Goal: Browse casually

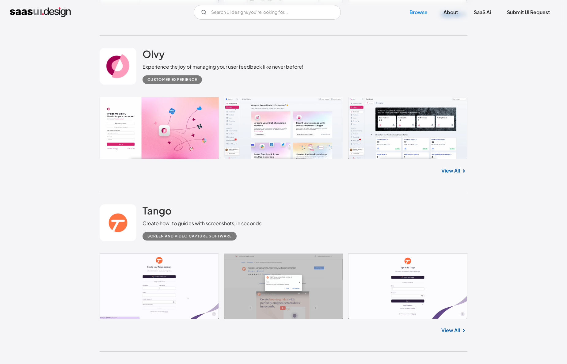
scroll to position [915, 0]
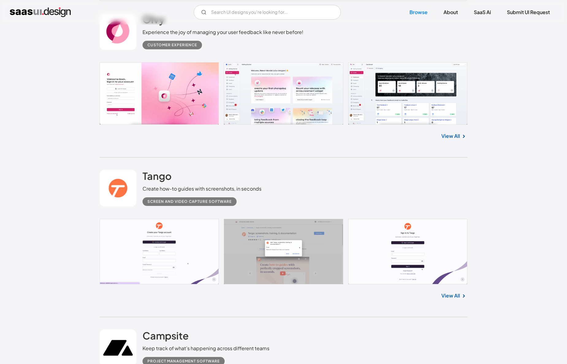
click at [295, 114] on link at bounding box center [284, 93] width 368 height 63
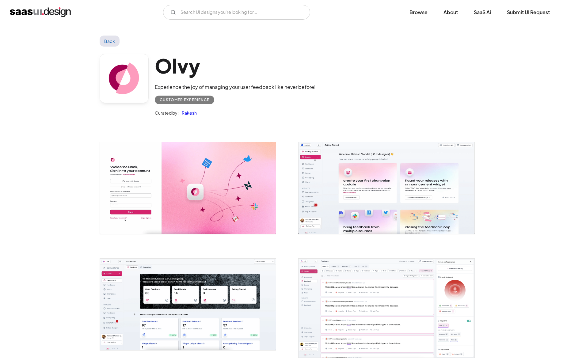
scroll to position [2, 0]
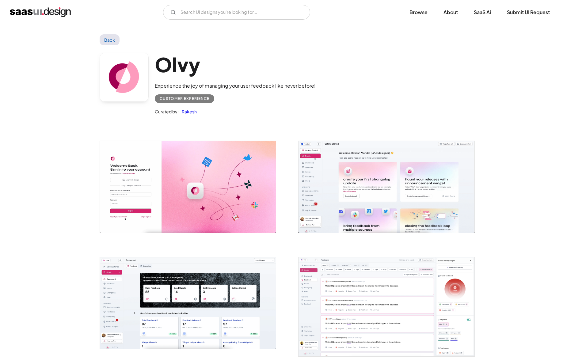
click at [385, 152] on img "open lightbox" at bounding box center [387, 187] width 176 height 92
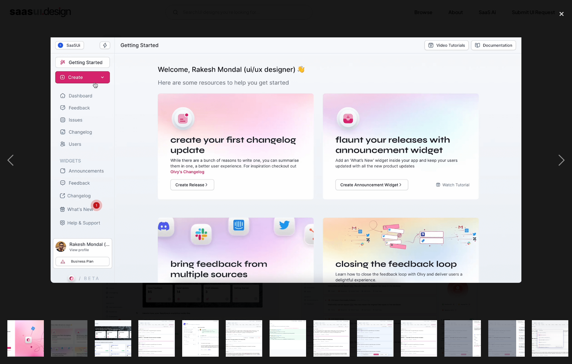
click at [375, 7] on div at bounding box center [286, 160] width 572 height 306
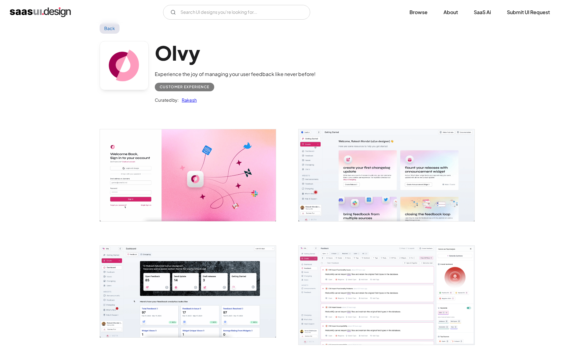
scroll to position [0, 0]
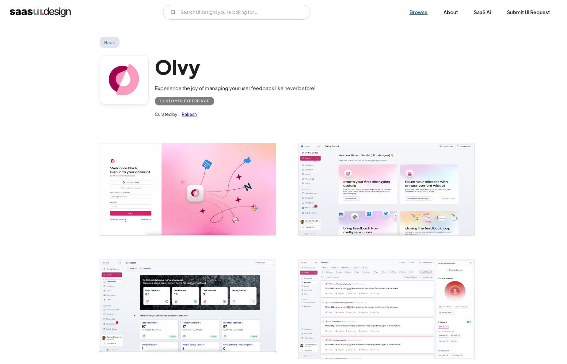
click at [419, 15] on link "Browse" at bounding box center [418, 12] width 33 height 13
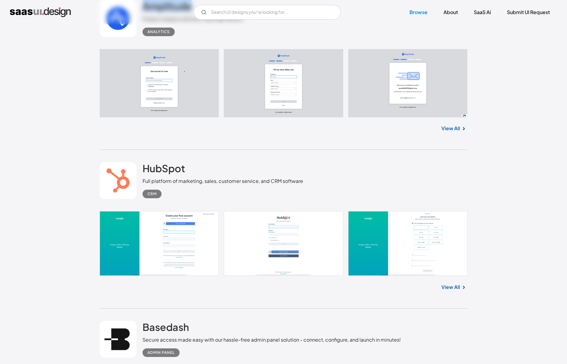
scroll to position [2933, 0]
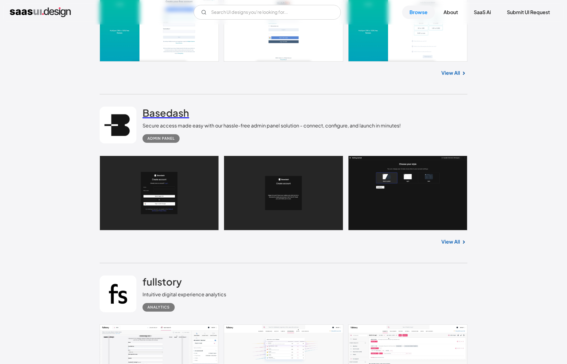
click at [158, 116] on h2 "Basedash" at bounding box center [166, 113] width 47 height 12
click at [160, 286] on h2 "fullstory" at bounding box center [162, 282] width 39 height 12
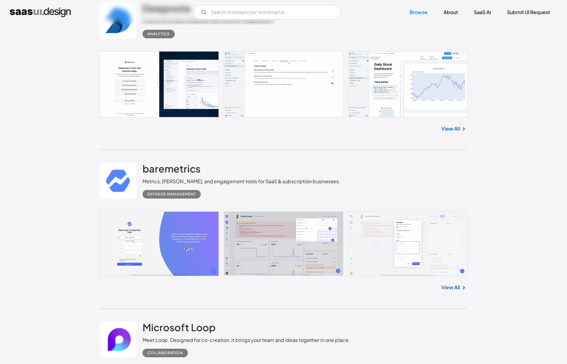
scroll to position [3672, 0]
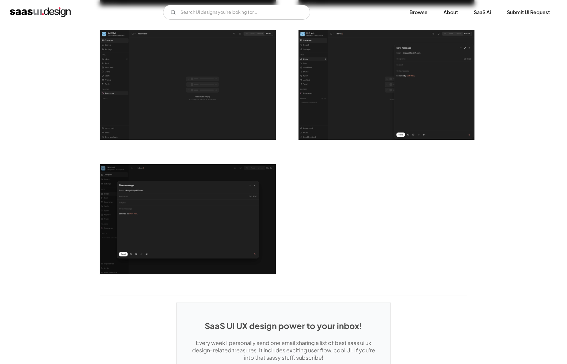
scroll to position [1183, 0]
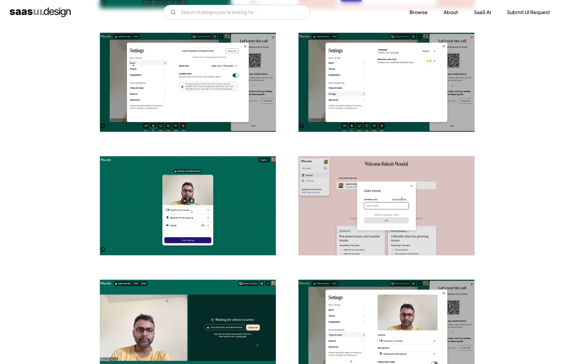
scroll to position [577, 0]
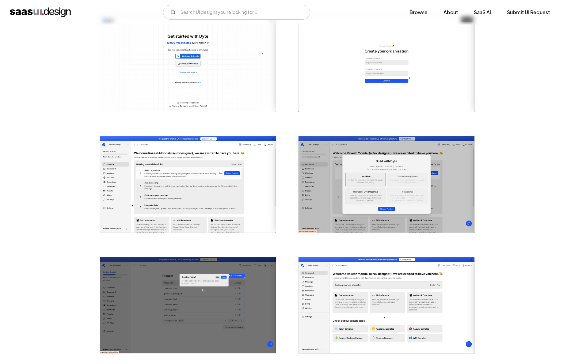
scroll to position [129, 0]
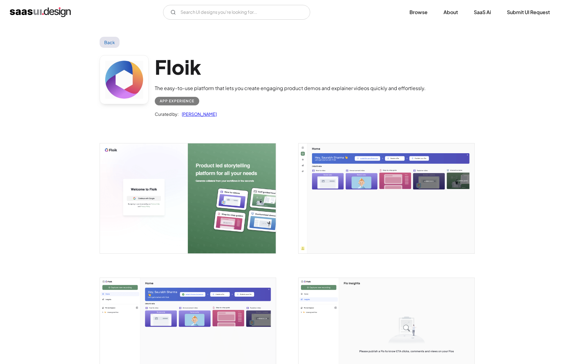
click at [350, 183] on img "open lightbox" at bounding box center [387, 198] width 176 height 110
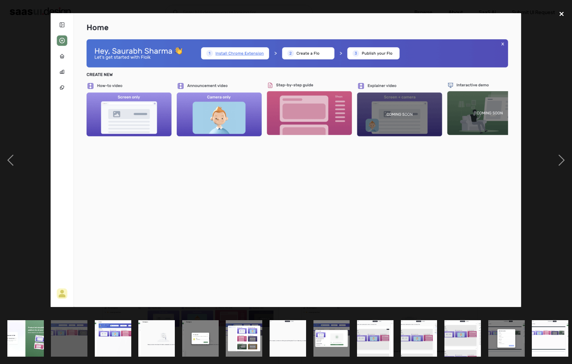
click at [558, 14] on div "close lightbox" at bounding box center [561, 13] width 21 height 13
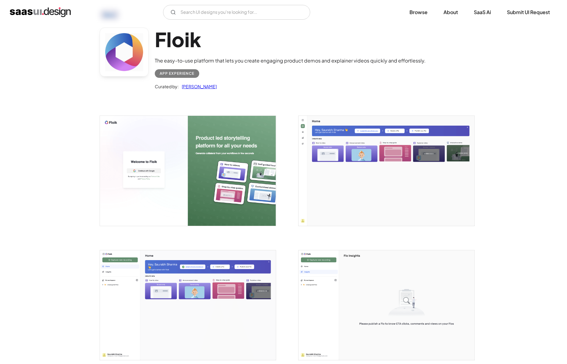
scroll to position [30, 0]
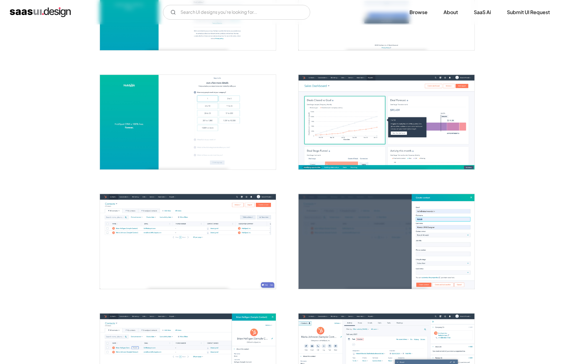
scroll to position [185, 0]
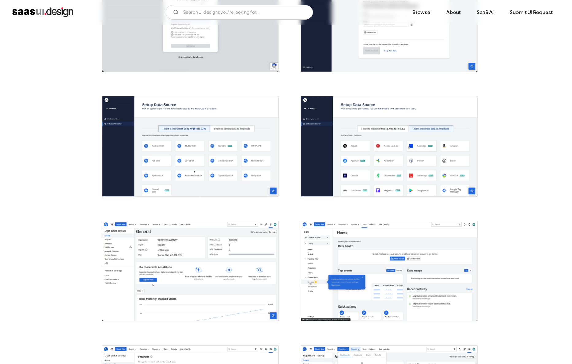
scroll to position [422, 0]
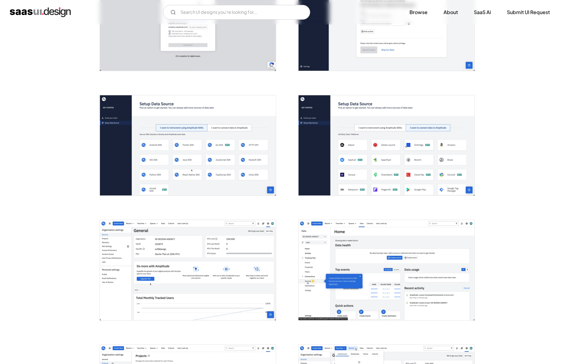
click at [183, 304] on img "open lightbox" at bounding box center [188, 270] width 176 height 100
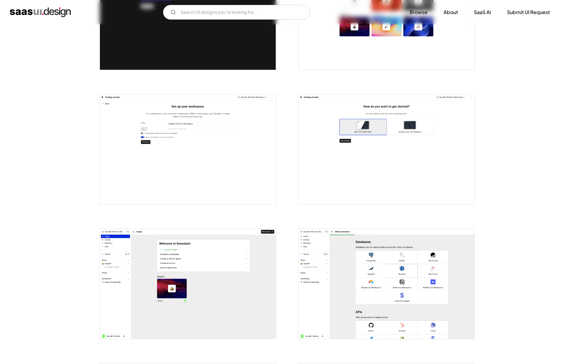
scroll to position [424, 0]
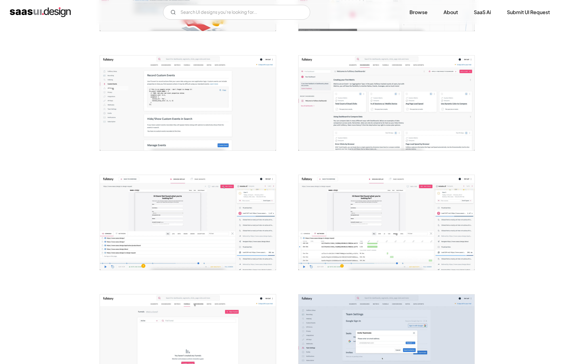
scroll to position [420, 0]
